Goal: Task Accomplishment & Management: Use online tool/utility

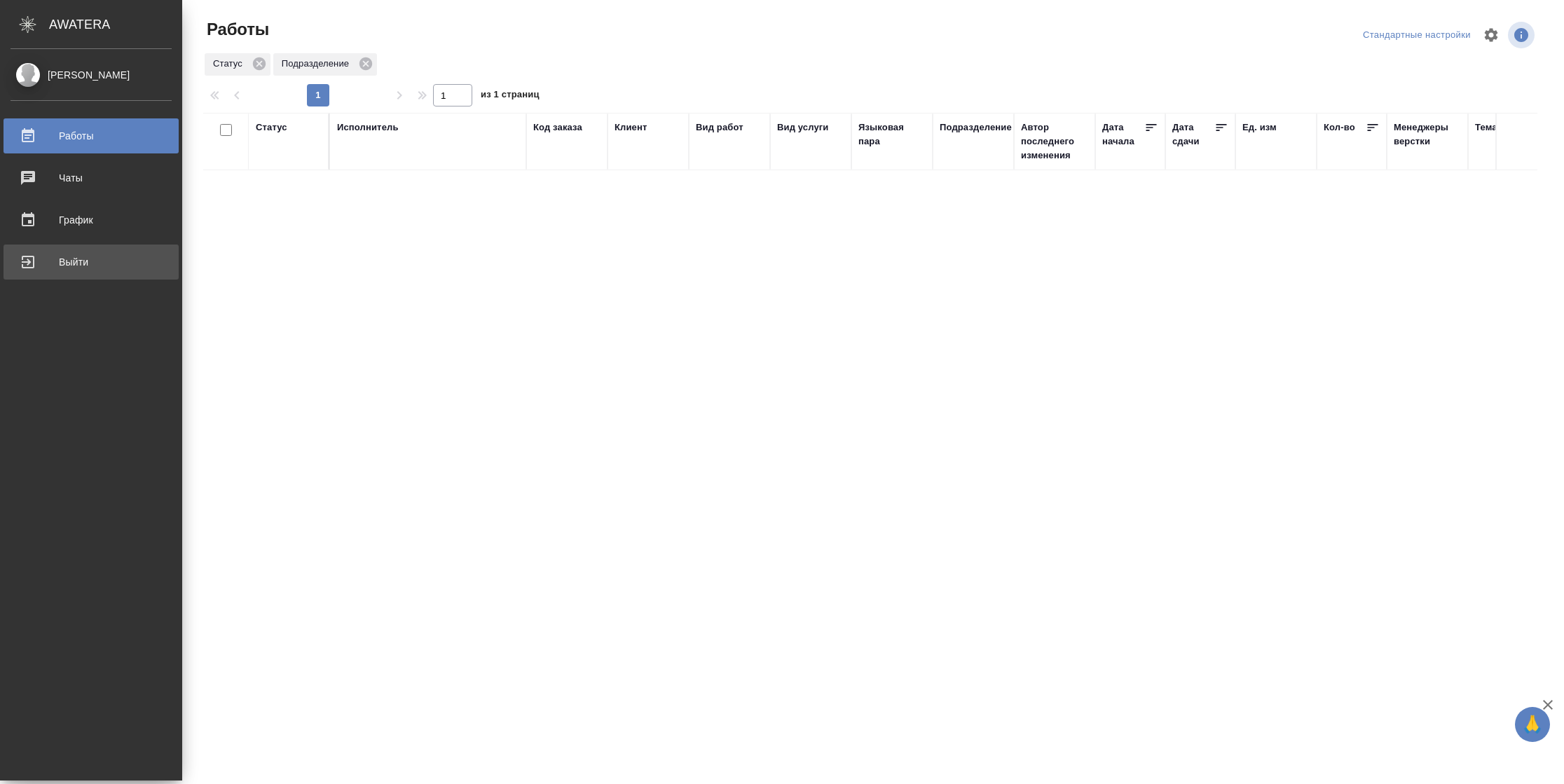
click at [22, 256] on div "Выйти" at bounding box center [91, 262] width 161 height 21
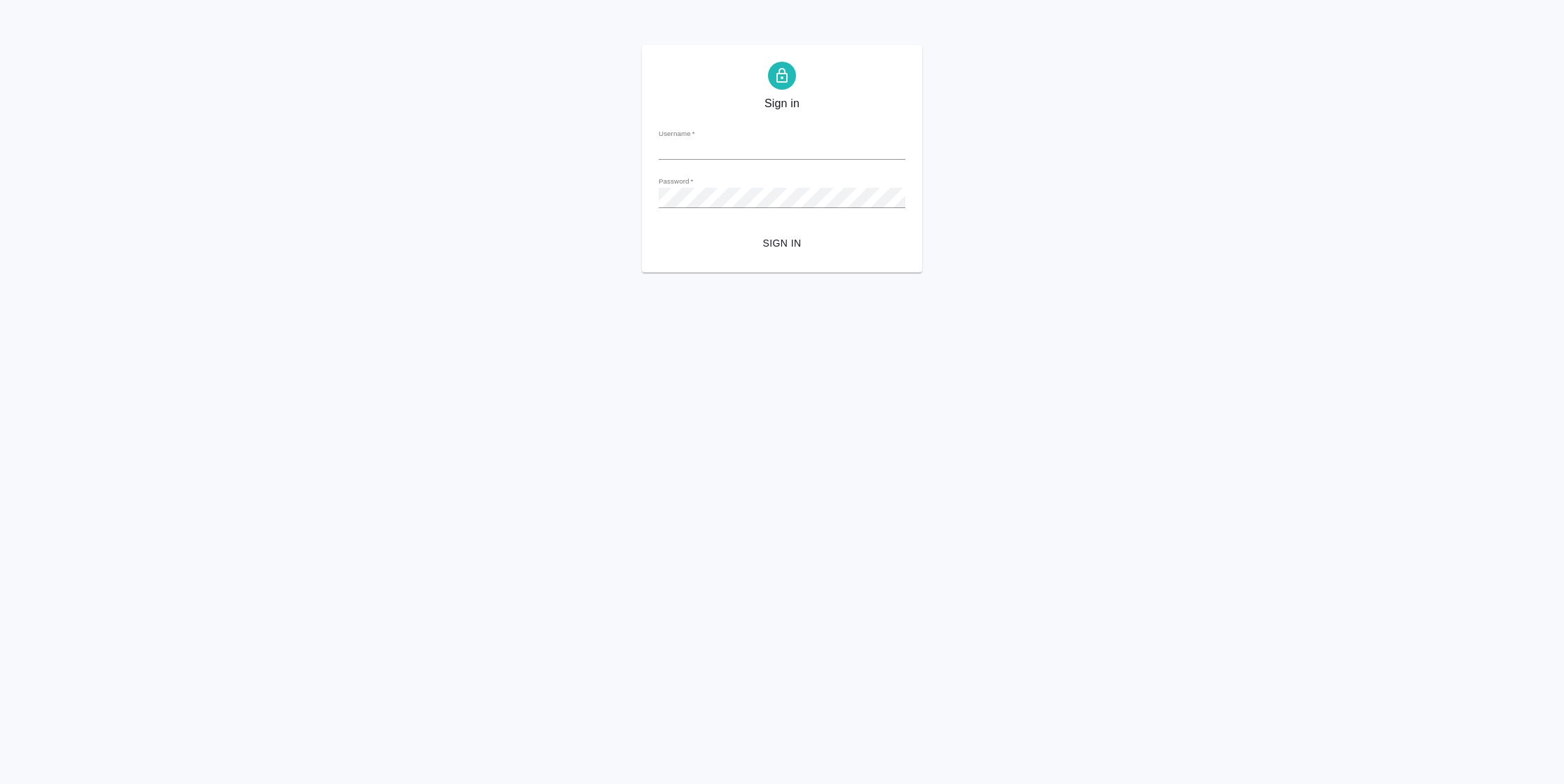
type input "n.vasilyeva@awatera.com"
click at [784, 248] on span "Sign in" at bounding box center [782, 244] width 224 height 17
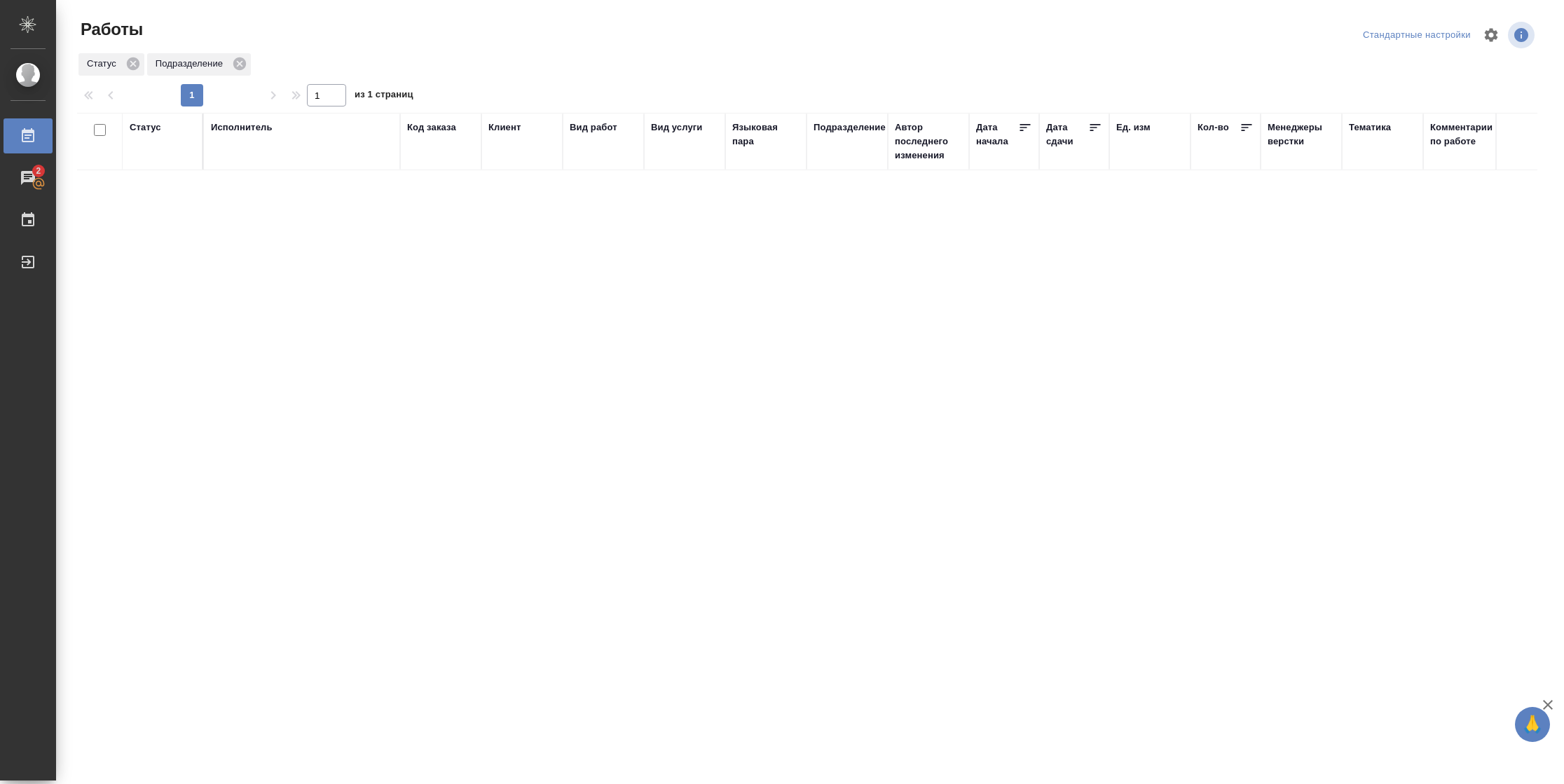
drag, startPoint x: 141, startPoint y: 128, endPoint x: 149, endPoint y: 138, distance: 12.8
click at [141, 128] on div "Статус" at bounding box center [145, 128] width 32 height 14
click at [158, 189] on div "Подбор Готов к работе" at bounding box center [150, 168] width 41 height 54
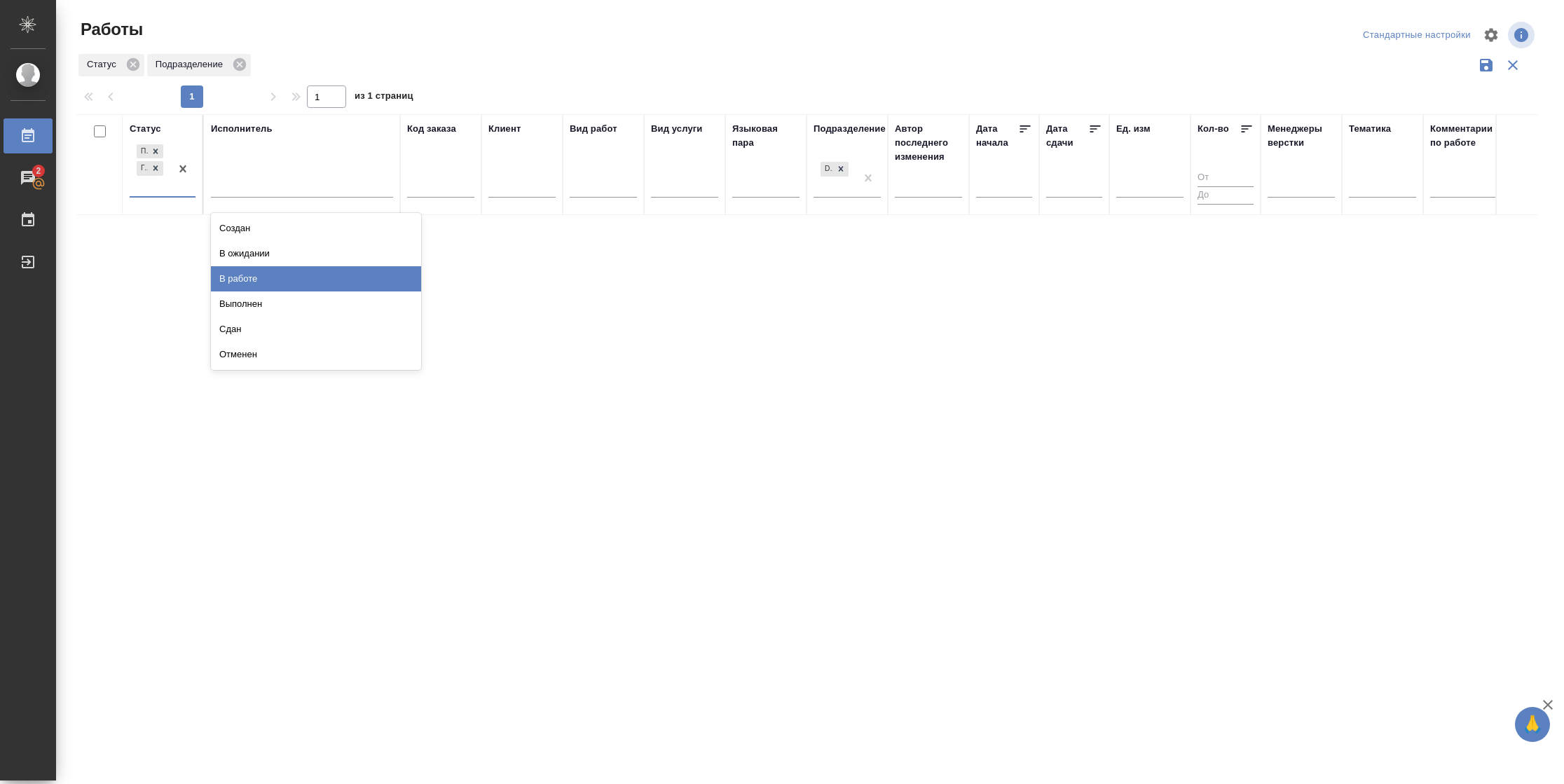
click at [253, 282] on div "В работе" at bounding box center [316, 278] width 210 height 25
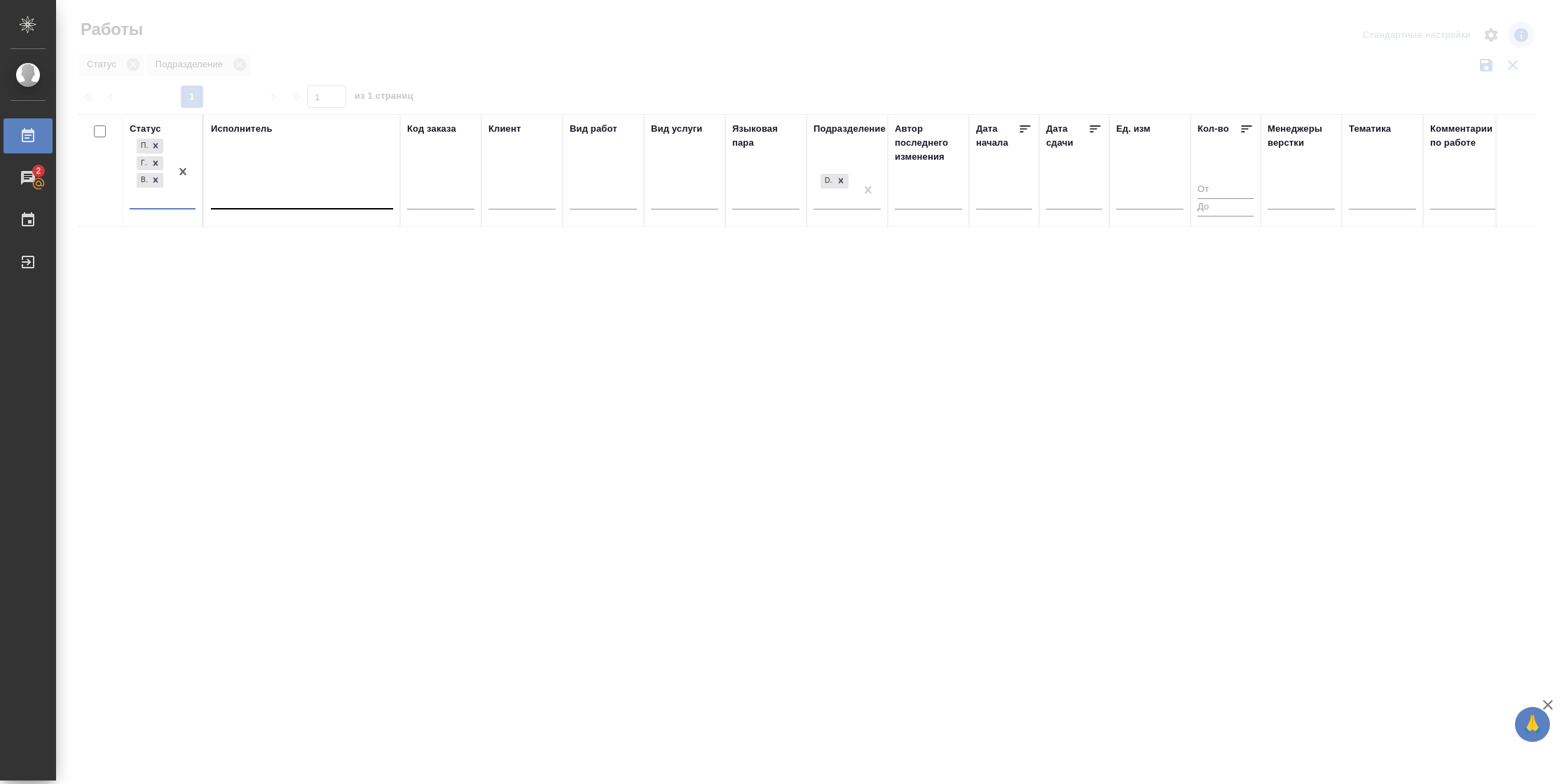
click at [259, 194] on div at bounding box center [301, 195] width 182 height 21
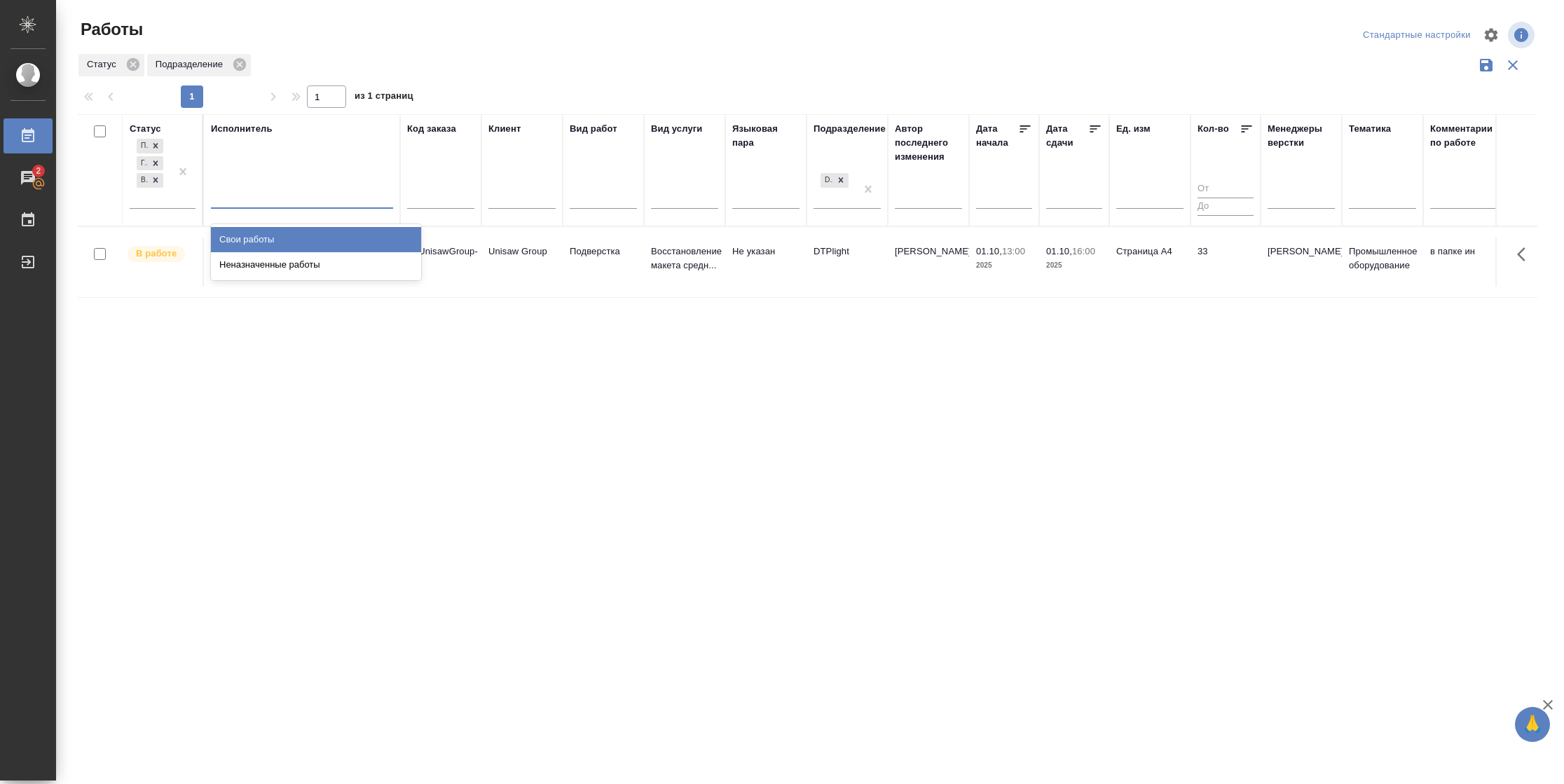
click at [260, 234] on div "Свои работы" at bounding box center [316, 240] width 210 height 25
click at [1109, 266] on td "Страница А4" at bounding box center [1150, 262] width 81 height 49
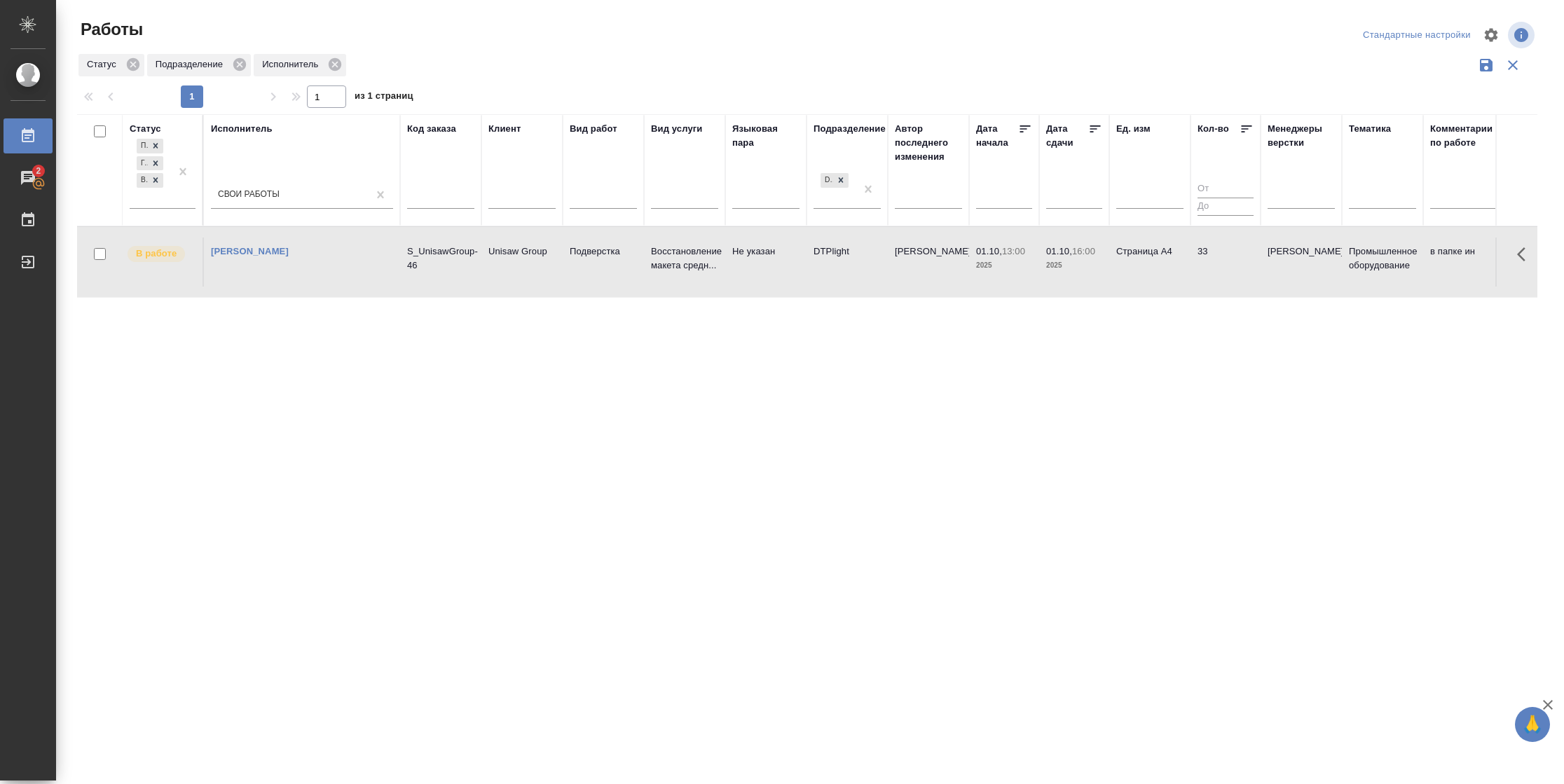
click at [1109, 266] on td "Страница А4" at bounding box center [1150, 262] width 81 height 49
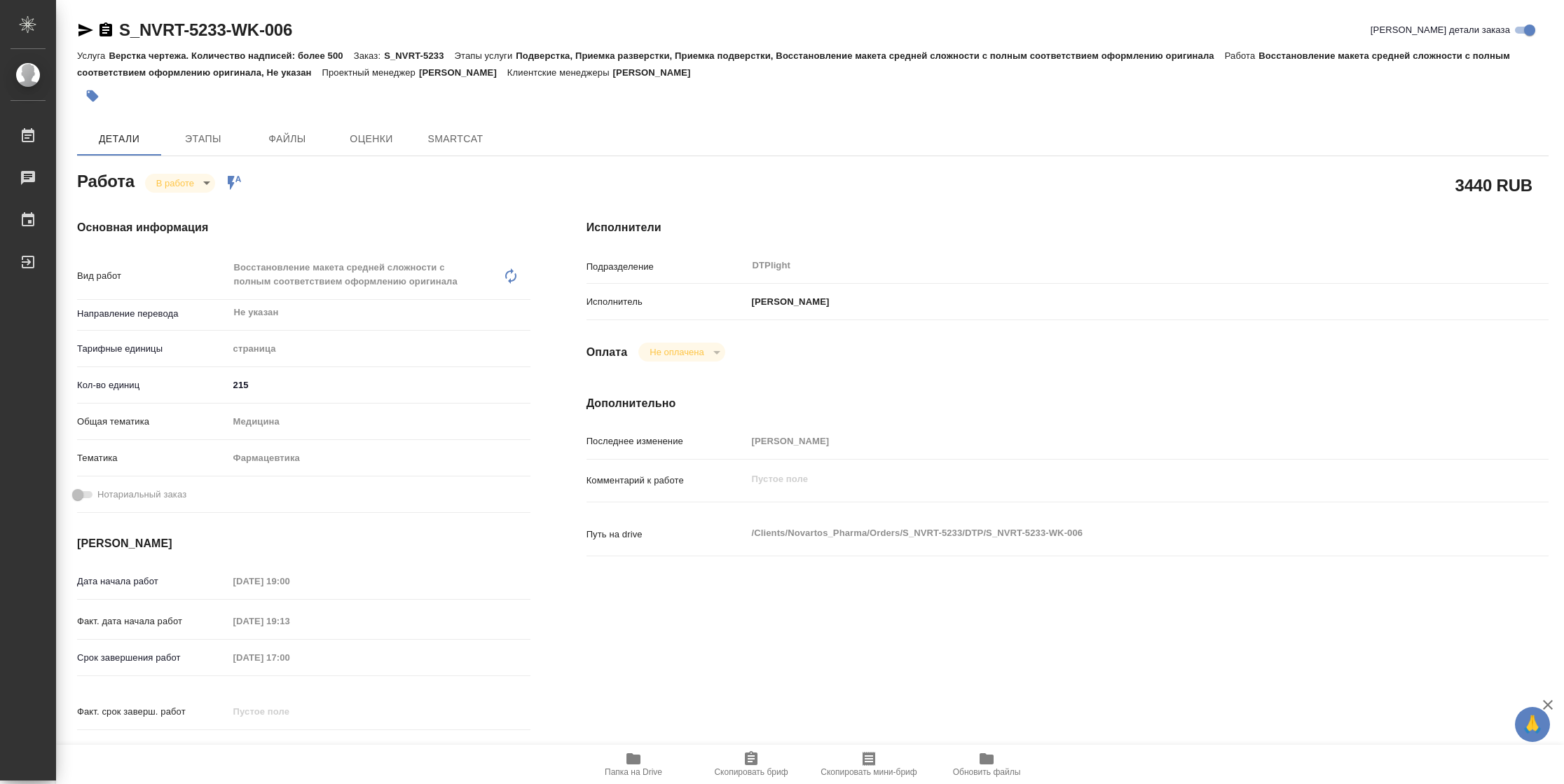
type textarea "x"
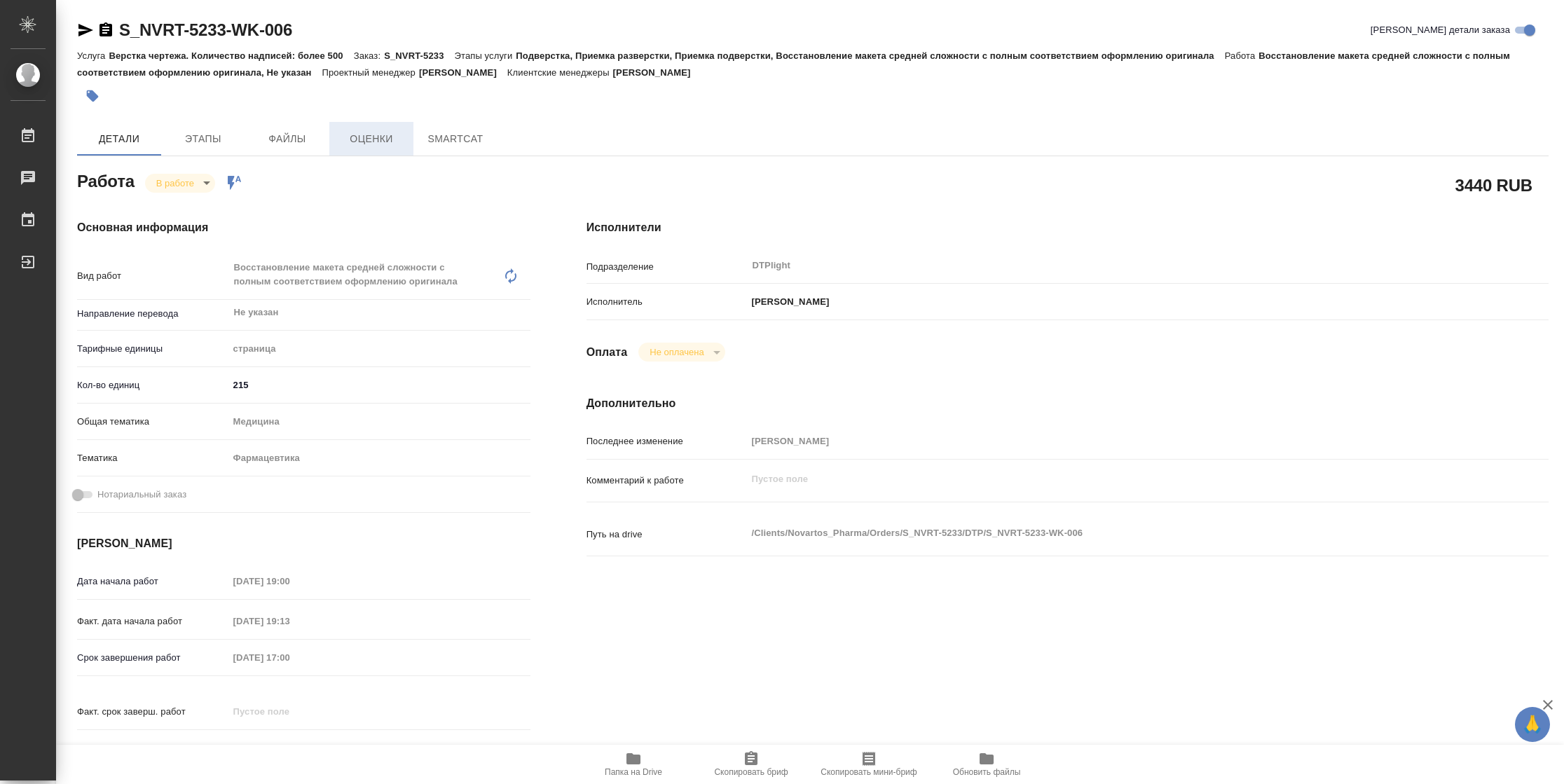
type textarea "x"
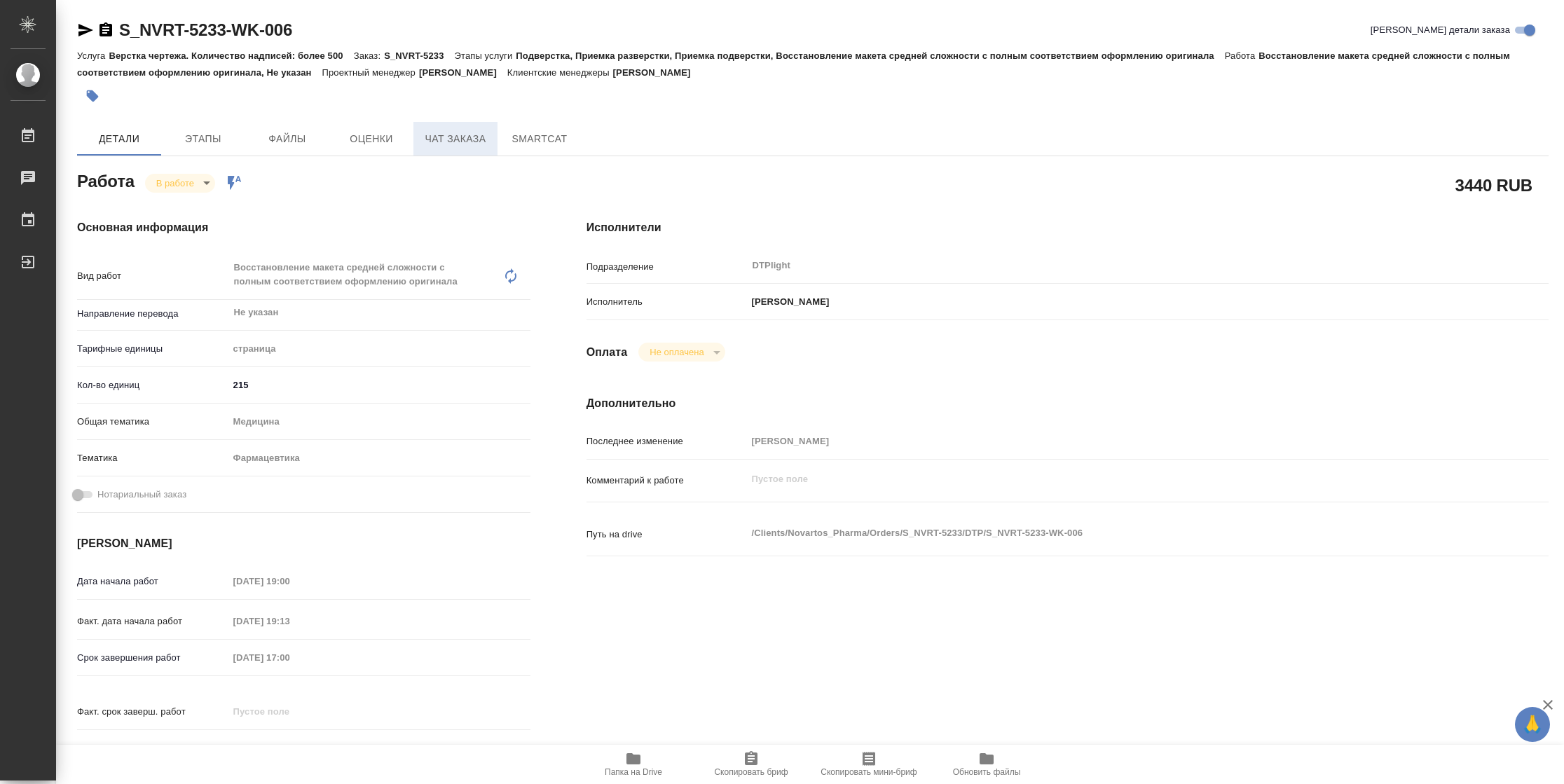
type textarea "x"
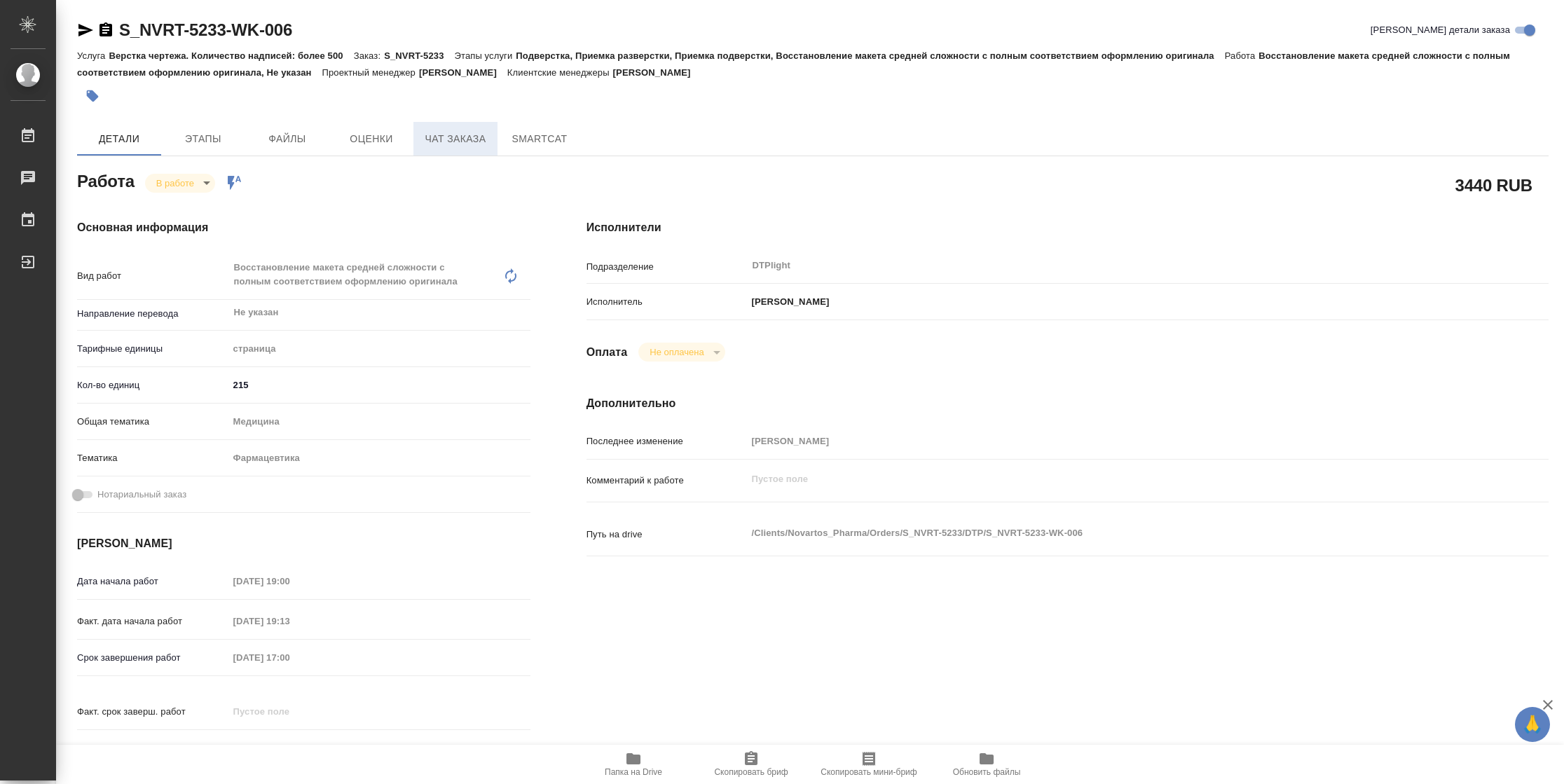
type textarea "x"
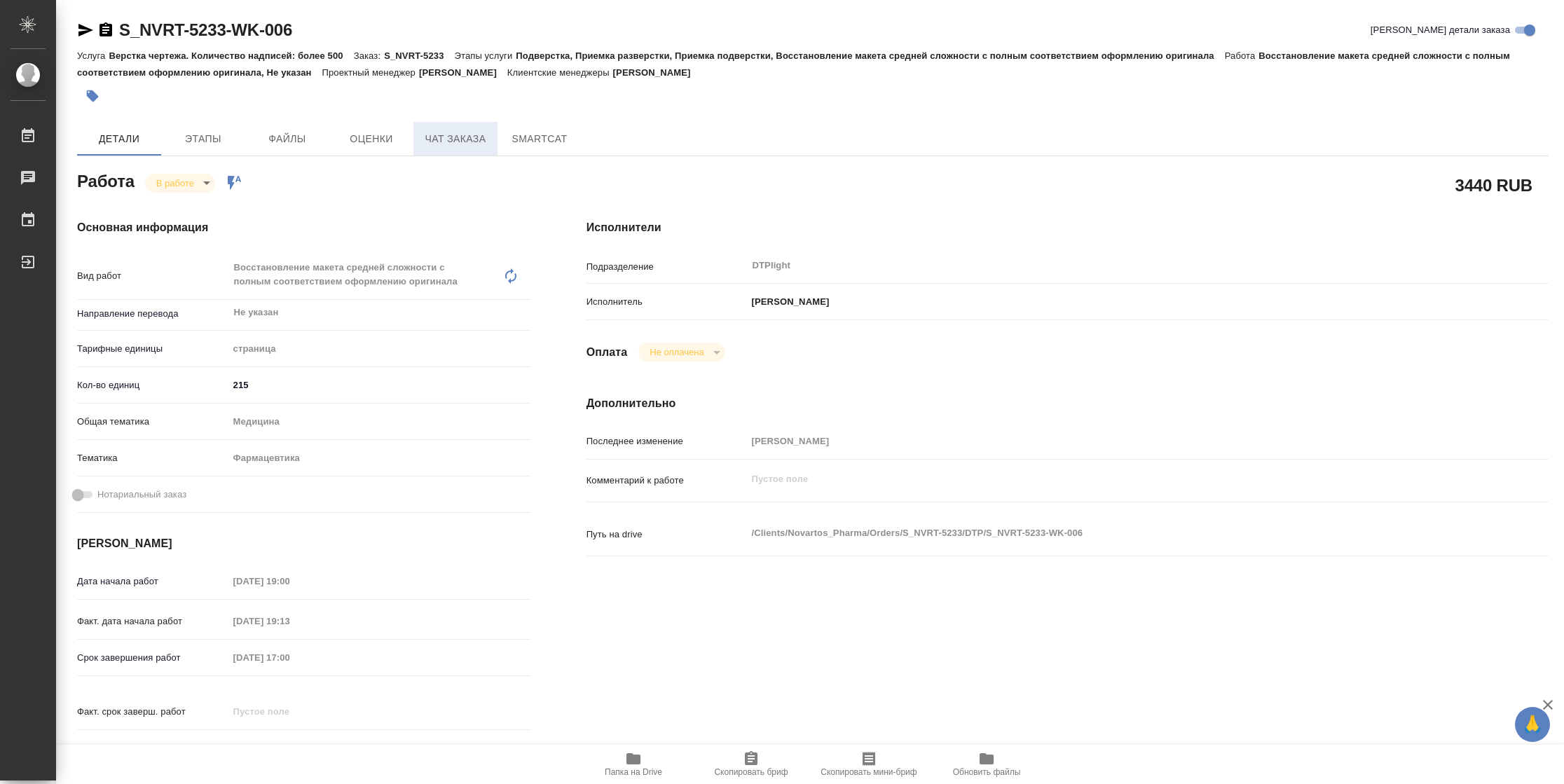
click at [485, 141] on span "Чат заказа" at bounding box center [455, 139] width 67 height 17
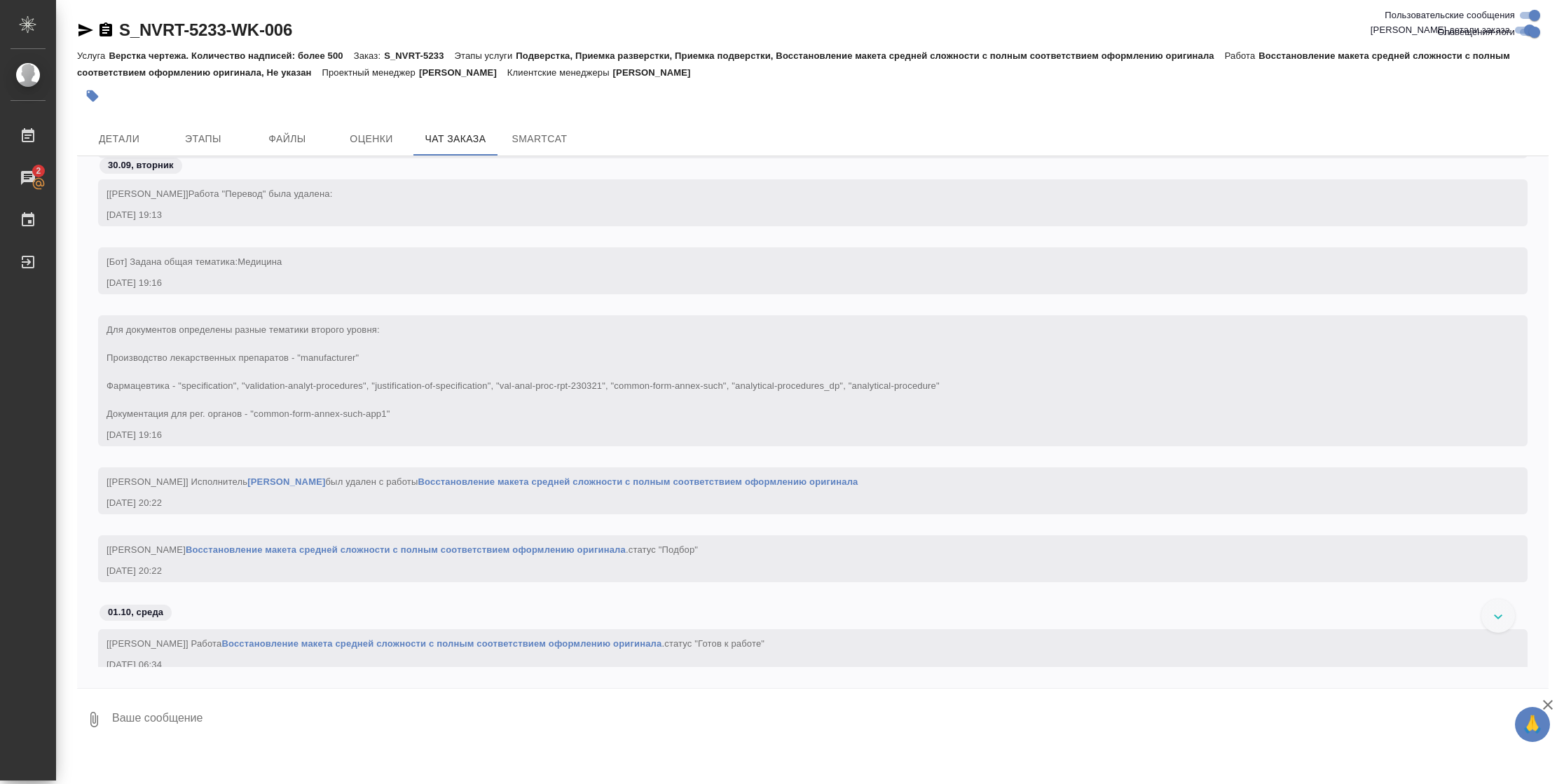
scroll to position [24084, 0]
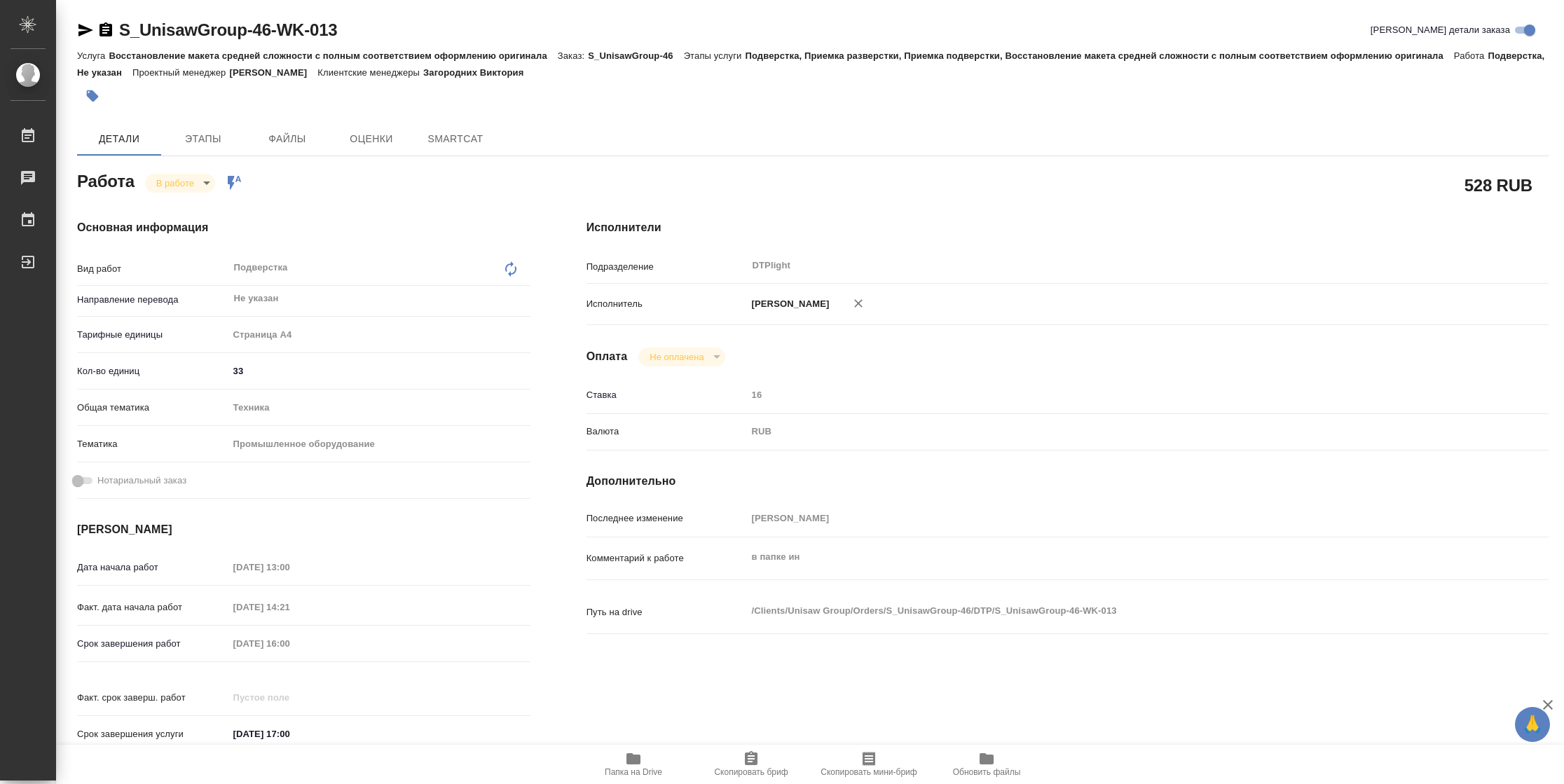
type textarea "x"
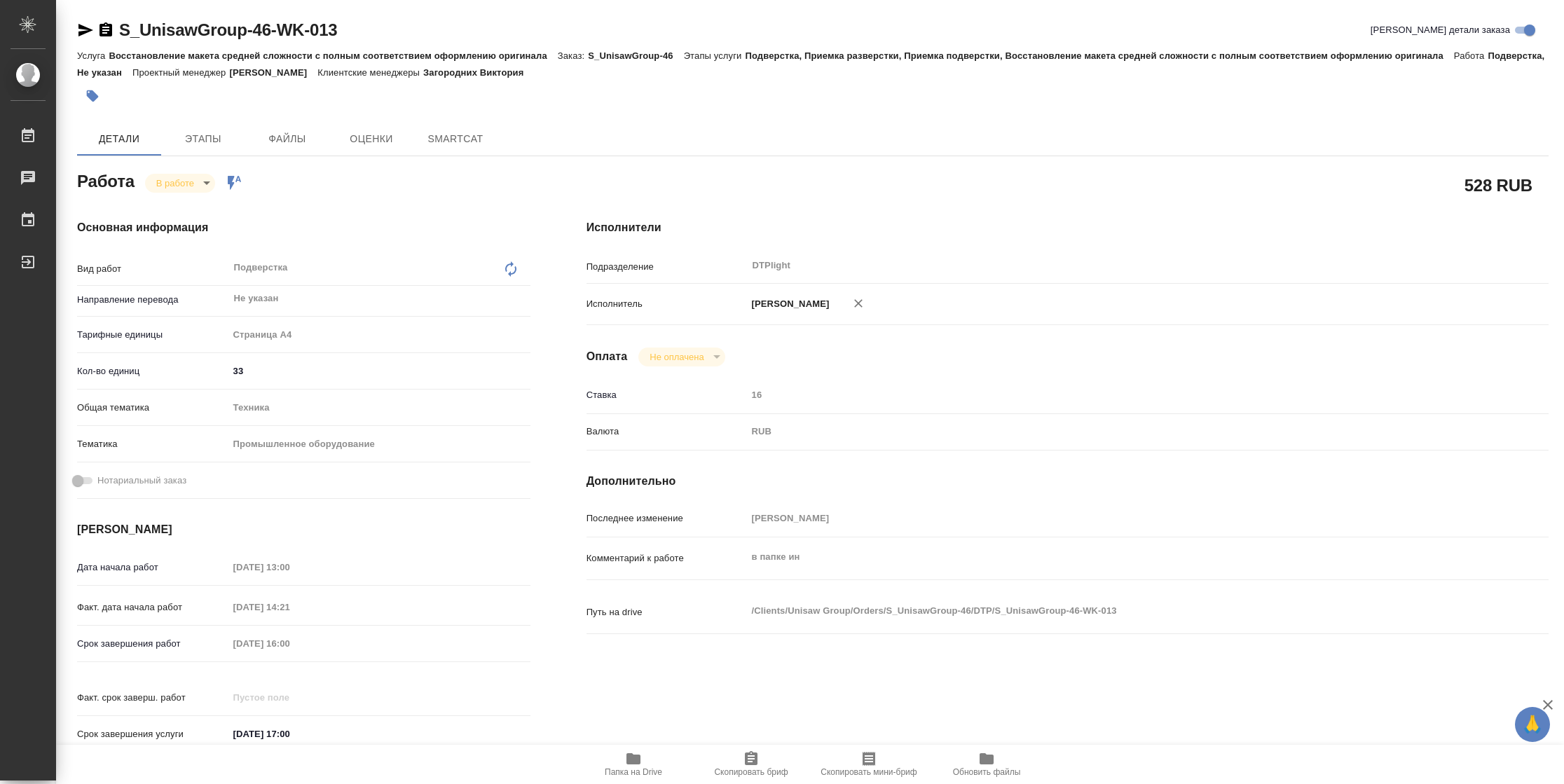
type textarea "x"
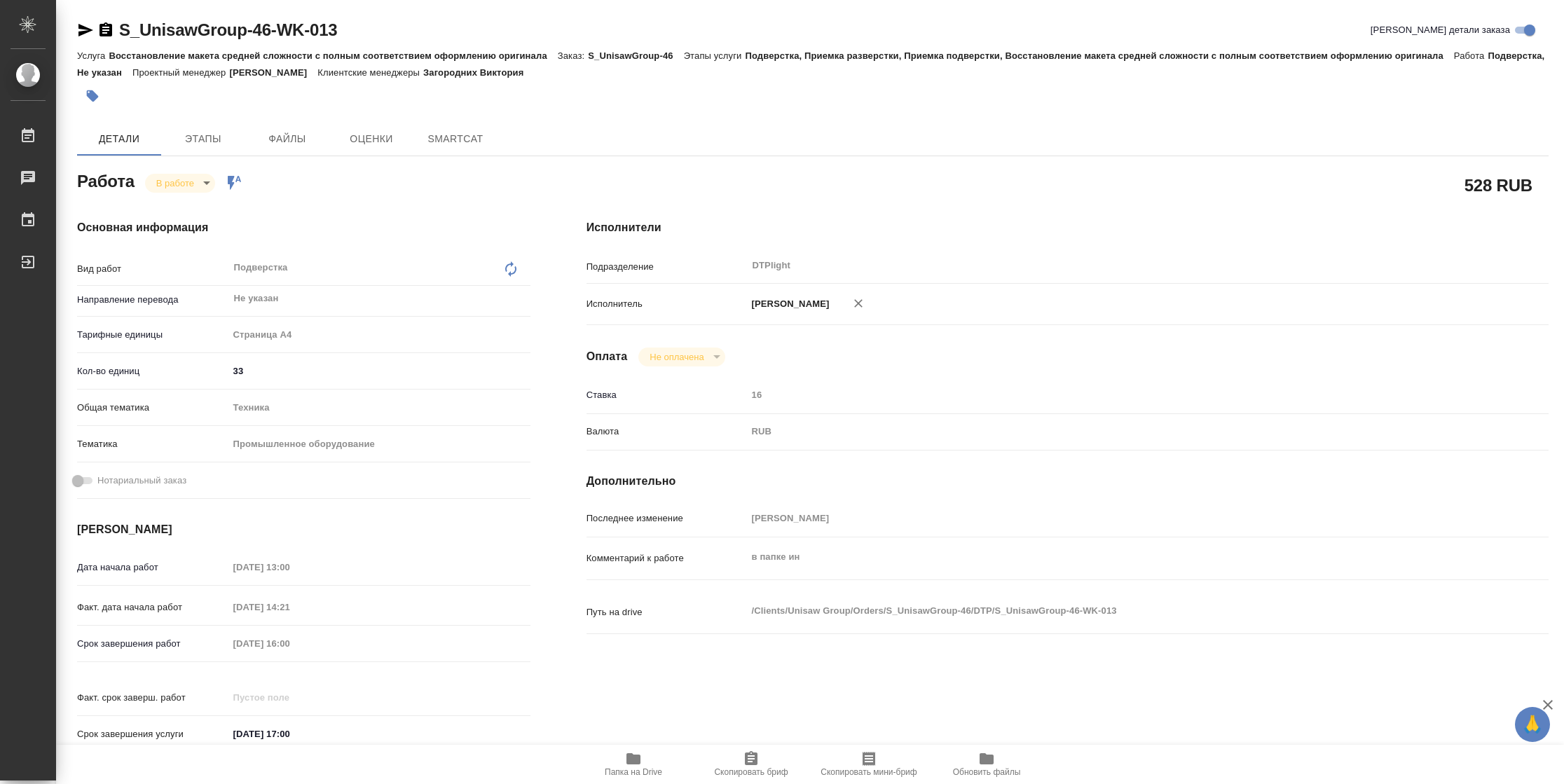
type textarea "x"
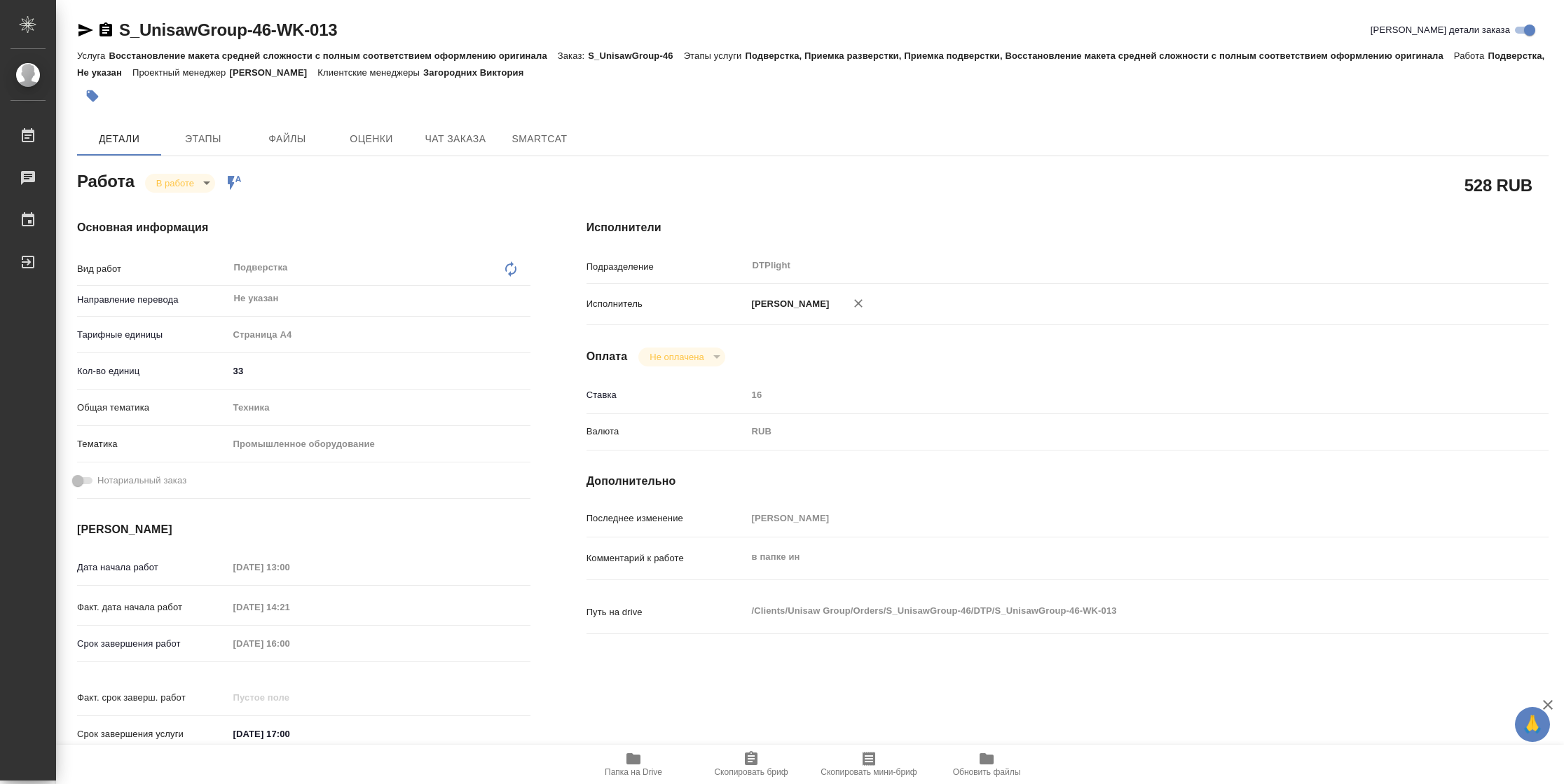
type textarea "x"
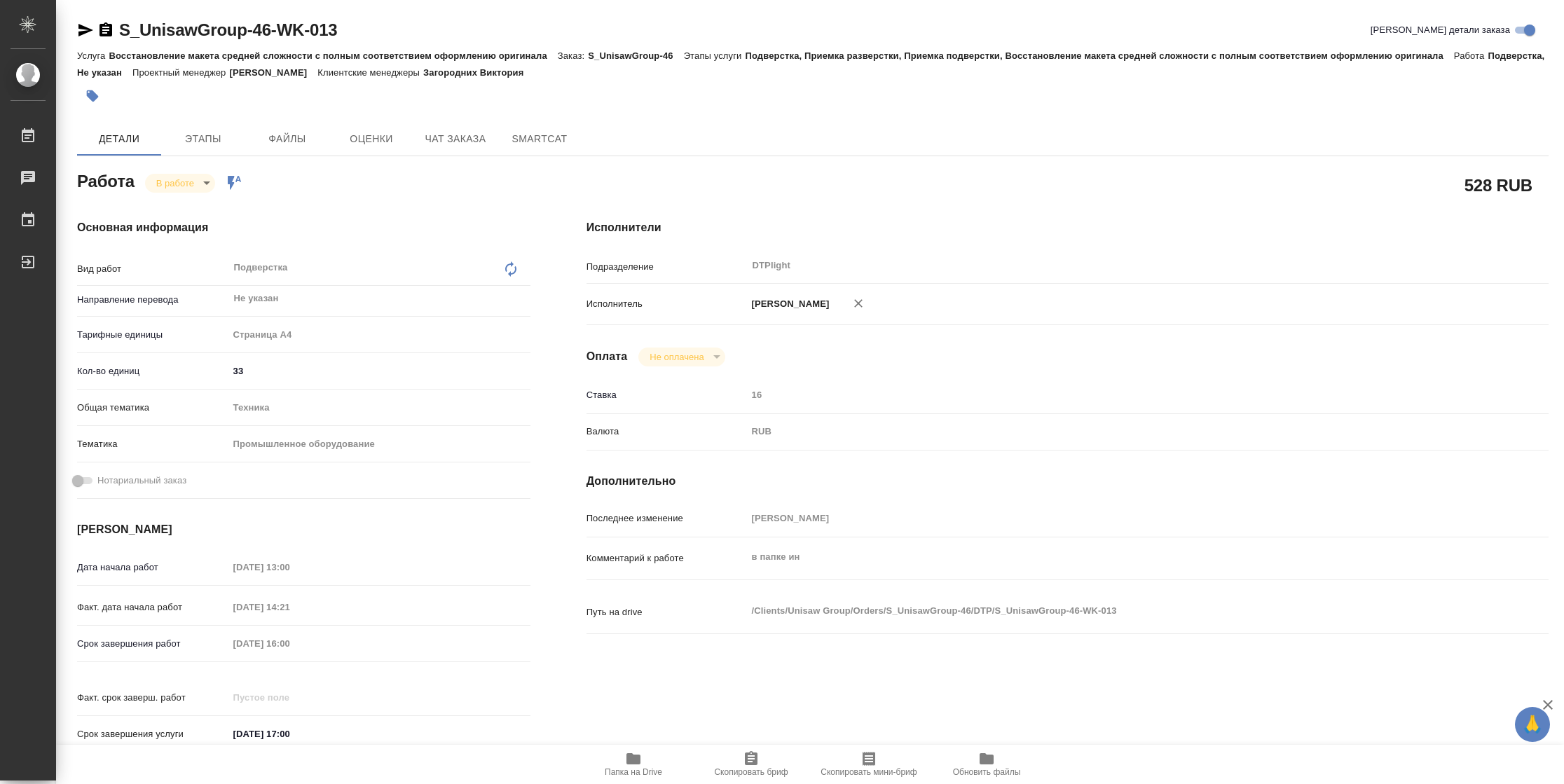
type textarea "x"
